Goal: Navigation & Orientation: Find specific page/section

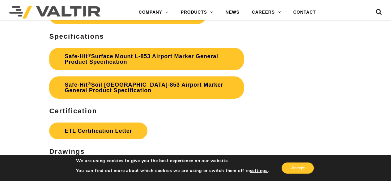
scroll to position [2101, 0]
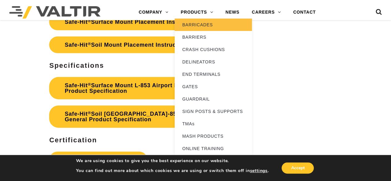
click at [201, 23] on link "BARRICADES" at bounding box center [213, 25] width 77 height 12
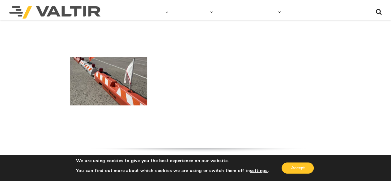
scroll to position [309, 0]
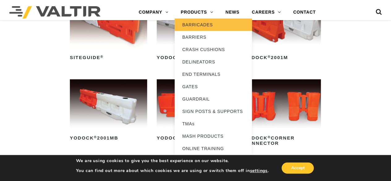
click at [203, 24] on link "BARRICADES" at bounding box center [213, 25] width 77 height 12
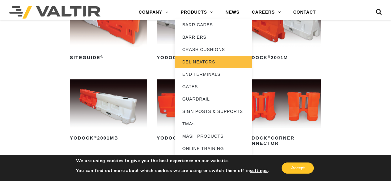
scroll to position [239, 0]
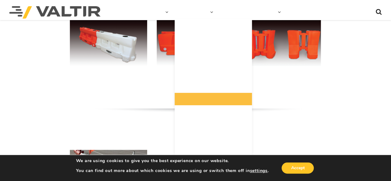
scroll to position [402, 0]
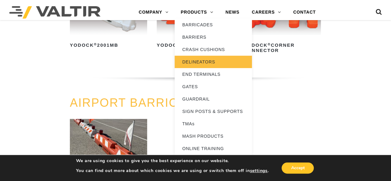
click at [217, 60] on link "DELINEATORS" at bounding box center [213, 62] width 77 height 12
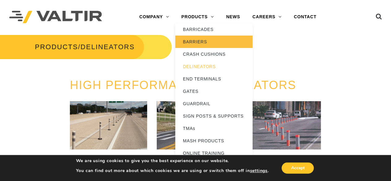
click at [203, 41] on link "BARRIERS" at bounding box center [213, 42] width 77 height 12
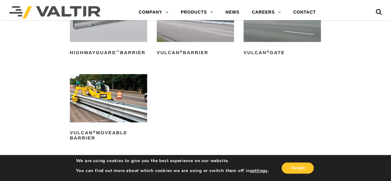
scroll to position [618, 0]
